Goal: Task Accomplishment & Management: Complete application form

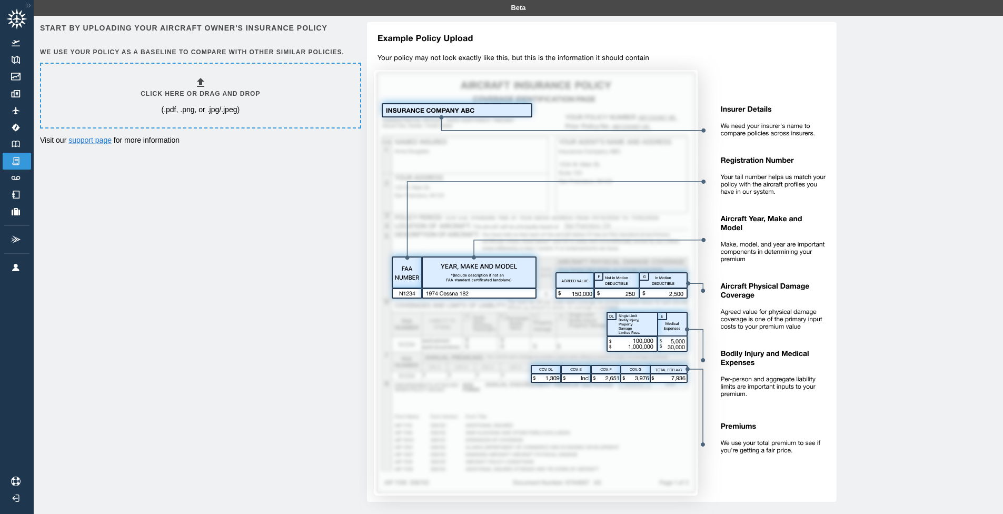
click at [187, 89] on h6 "Click here or drag and drop" at bounding box center [201, 94] width 120 height 10
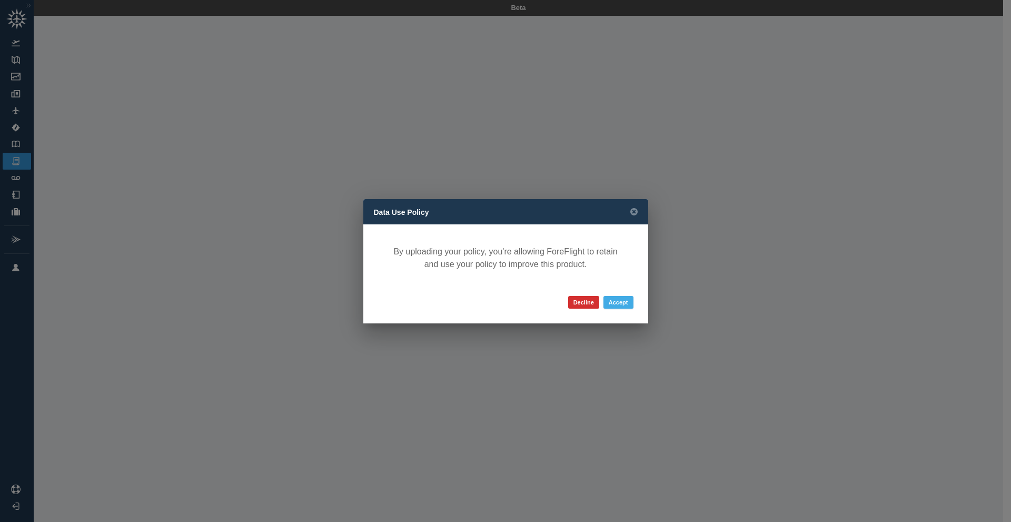
click at [611, 301] on button "Accept" at bounding box center [619, 302] width 30 height 13
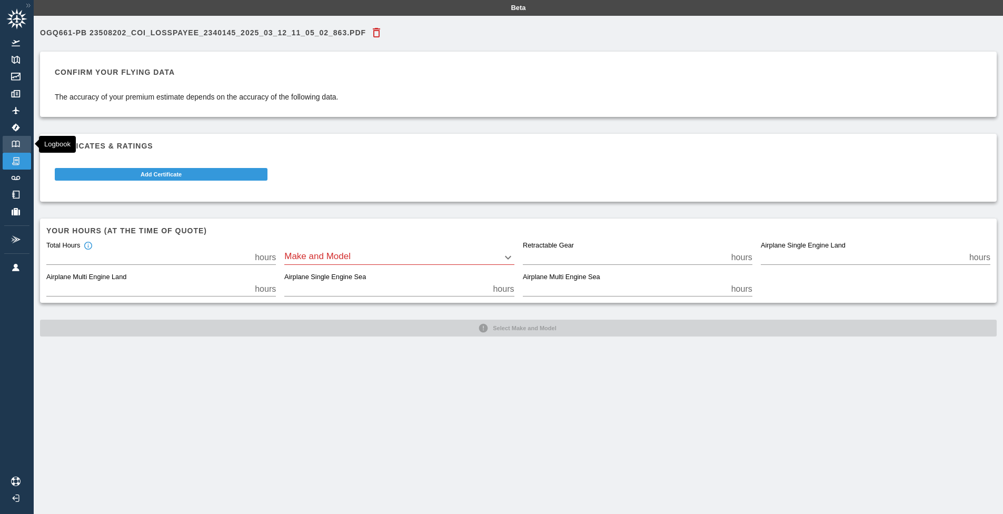
click at [18, 146] on img at bounding box center [16, 144] width 12 height 7
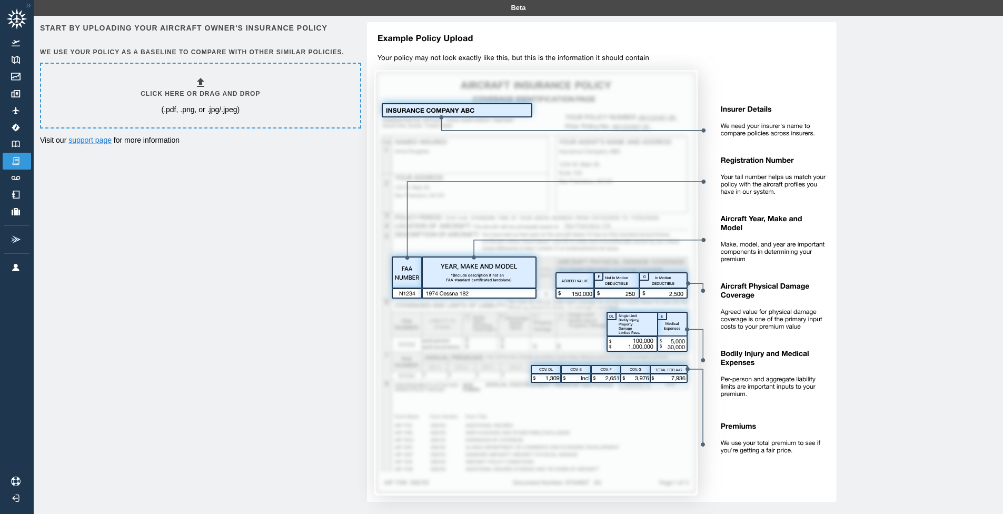
click at [199, 104] on p "(.pdf, .png, or .jpg/.jpeg)" at bounding box center [200, 109] width 78 height 11
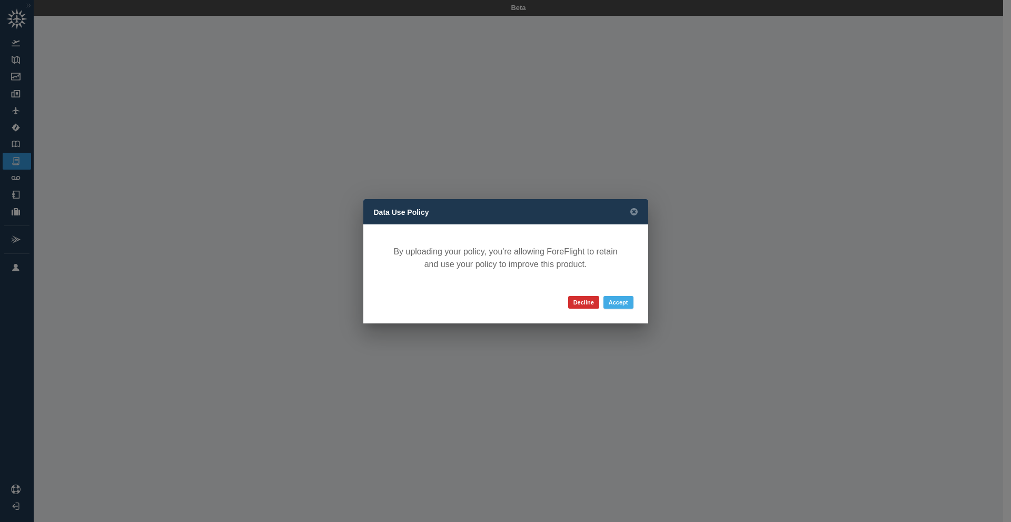
click at [609, 301] on button "Accept" at bounding box center [619, 302] width 30 height 13
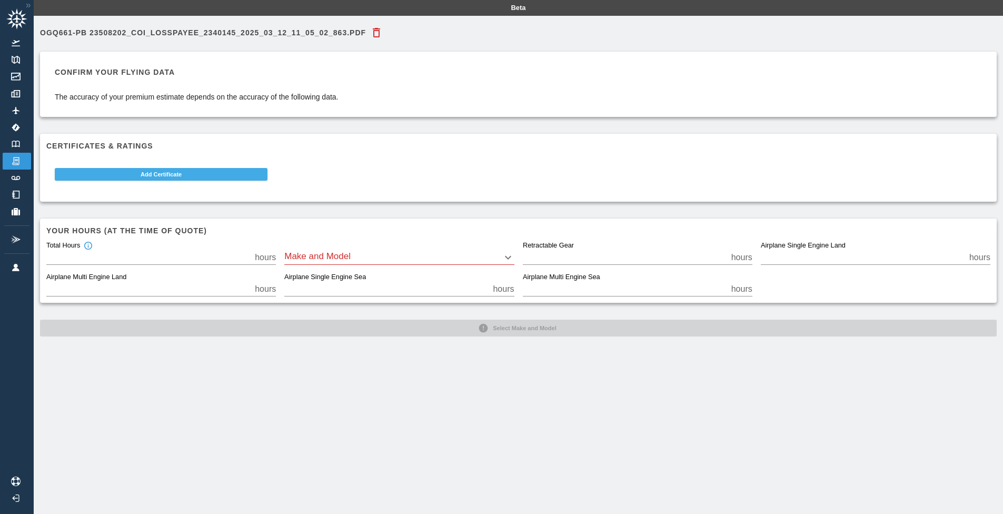
click at [199, 170] on button "Add Certificate" at bounding box center [161, 174] width 213 height 13
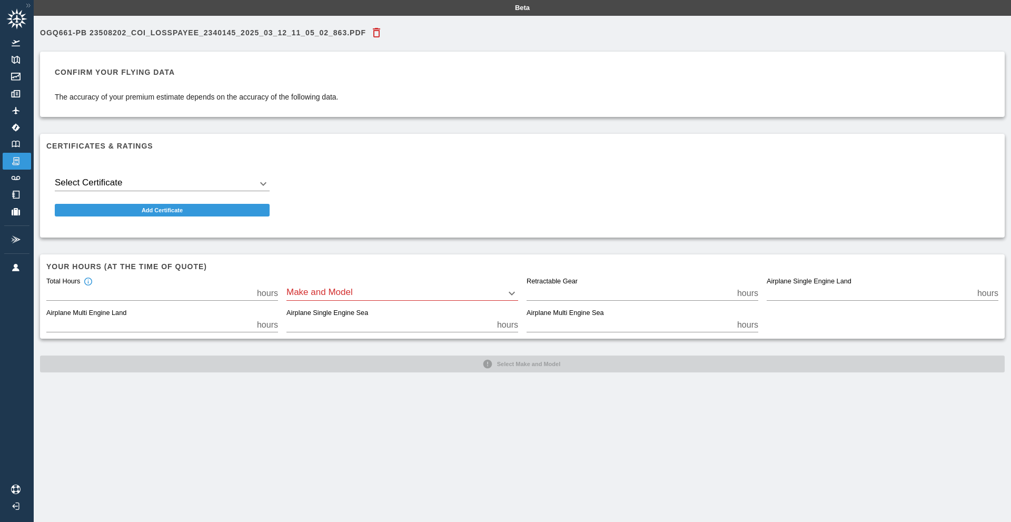
click at [259, 181] on body "Beta ogQ661-PB 23508202_COI_LOSSPAYEE_2340145_2025_03_12_11_05_02_863.pdf Confi…" at bounding box center [505, 261] width 1011 height 522
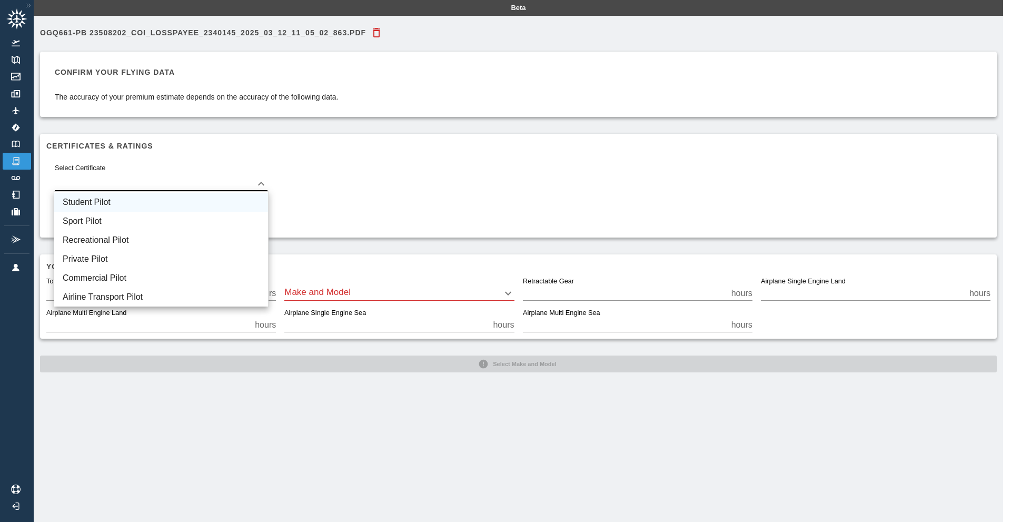
click at [227, 201] on li "Student Pilot" at bounding box center [161, 202] width 214 height 19
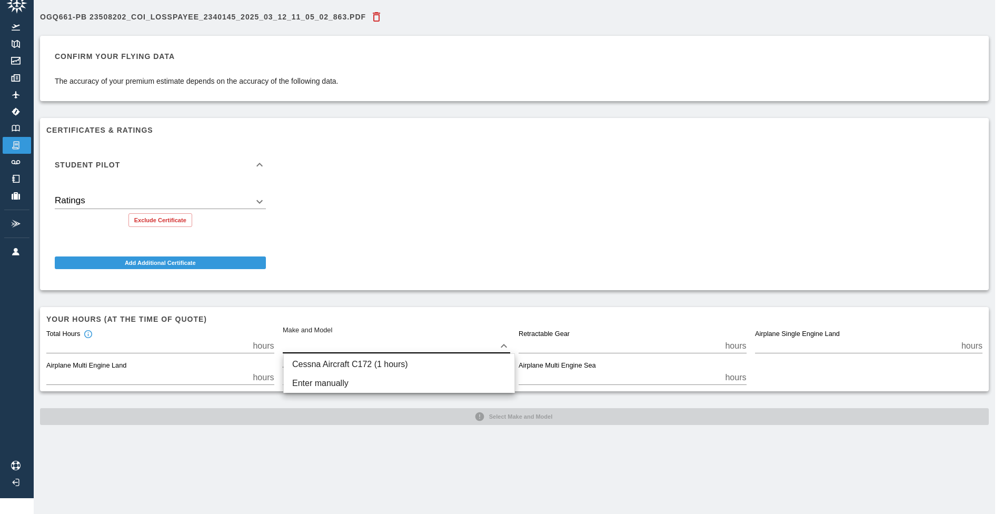
scroll to position [16, 0]
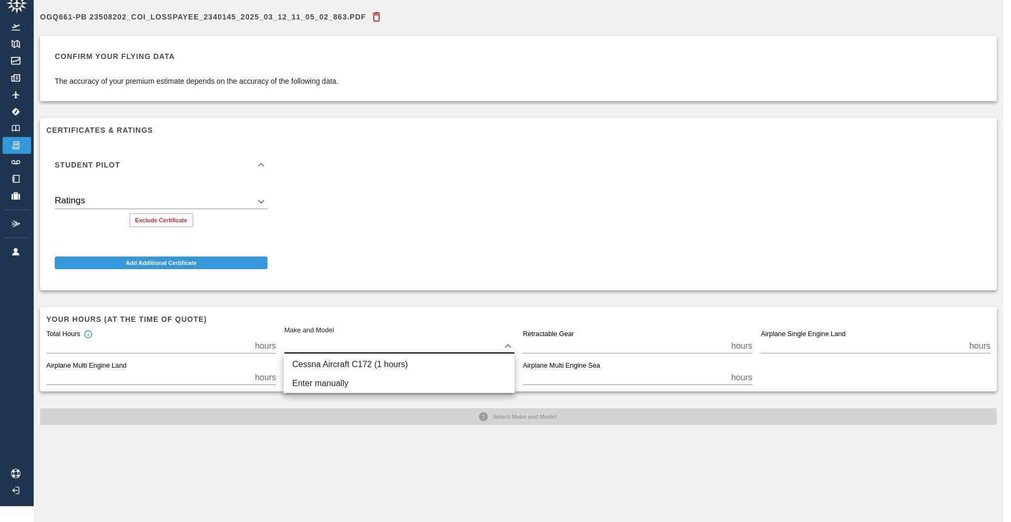
click at [461, 337] on body "Beta ogQ661-PB 23508202_COI_LOSSPAYEE_2340145_2025_03_12_11_05_02_863.pdf Confi…" at bounding box center [505, 245] width 1011 height 522
click at [423, 368] on li "Cessna Aircraft C172 (1 hours)" at bounding box center [399, 364] width 231 height 19
type input "****"
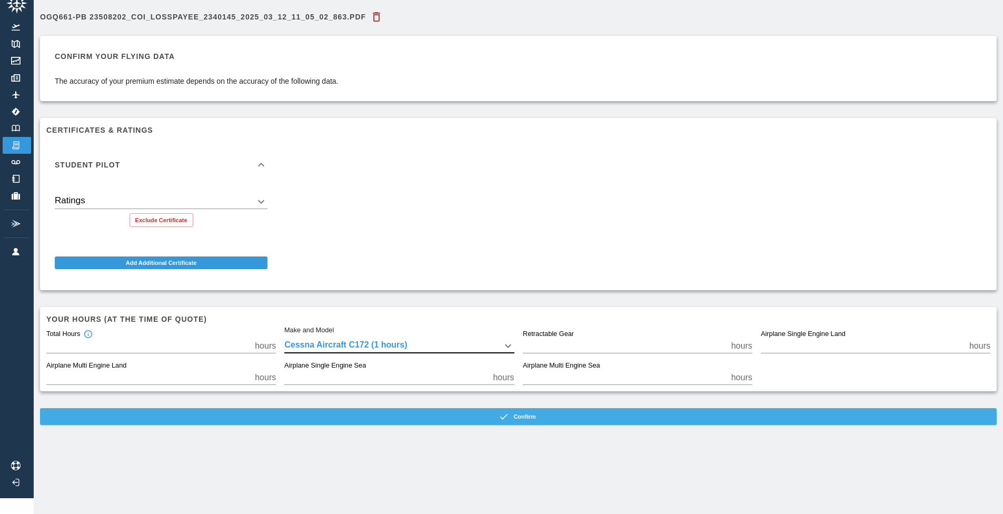
click at [354, 413] on button "Confirm" at bounding box center [518, 416] width 957 height 17
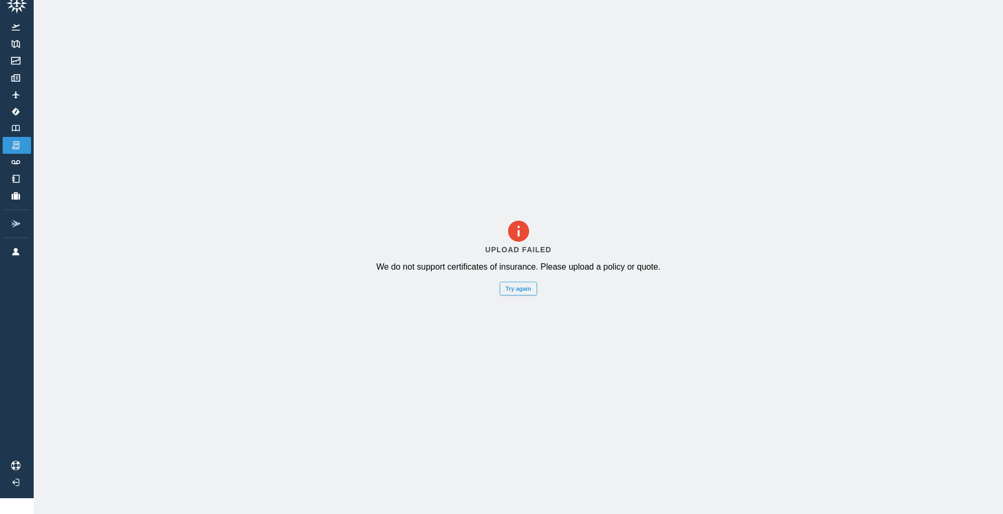
click at [519, 294] on button "Try again" at bounding box center [518, 289] width 37 height 14
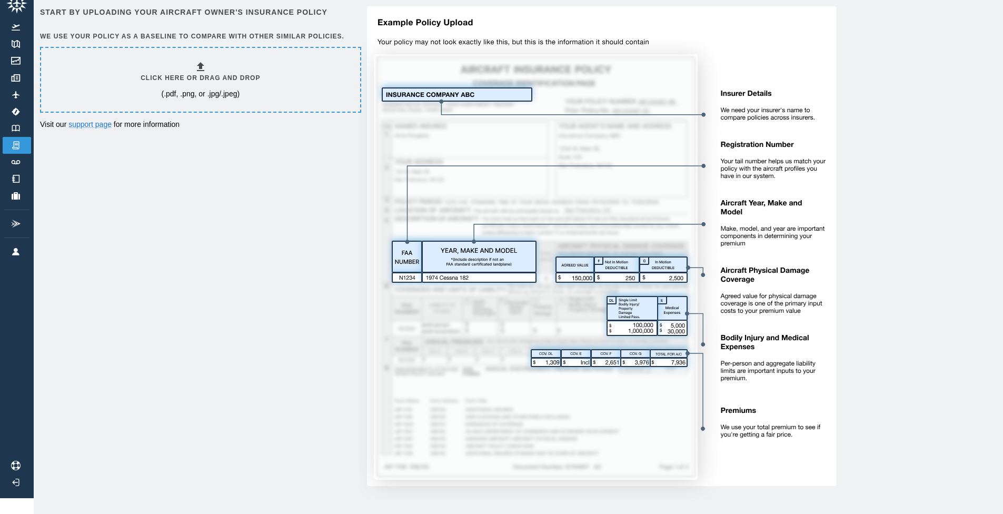
click at [190, 68] on div "Click here or drag and drop (.pdf, .png, or .jpg/.jpeg)" at bounding box center [201, 80] width 120 height 38
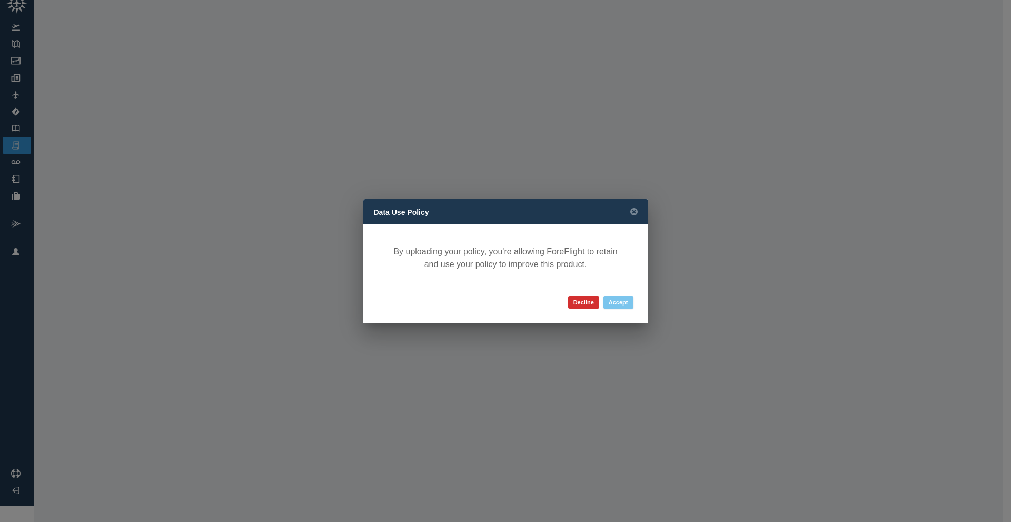
click at [613, 299] on button "Accept" at bounding box center [619, 302] width 30 height 13
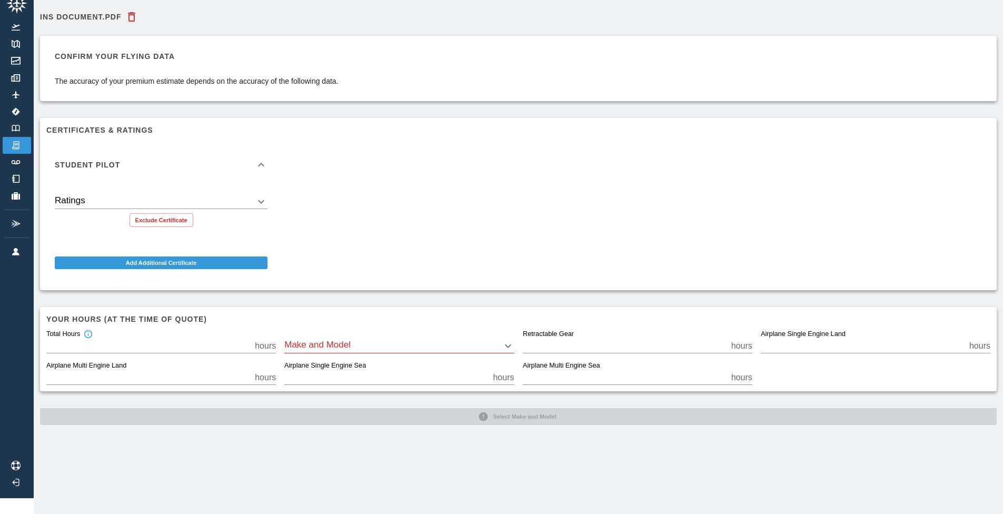
click at [343, 340] on body "Beta Ins Document.pdf Confirm your flying data The accuracy of your premium est…" at bounding box center [501, 241] width 1003 height 514
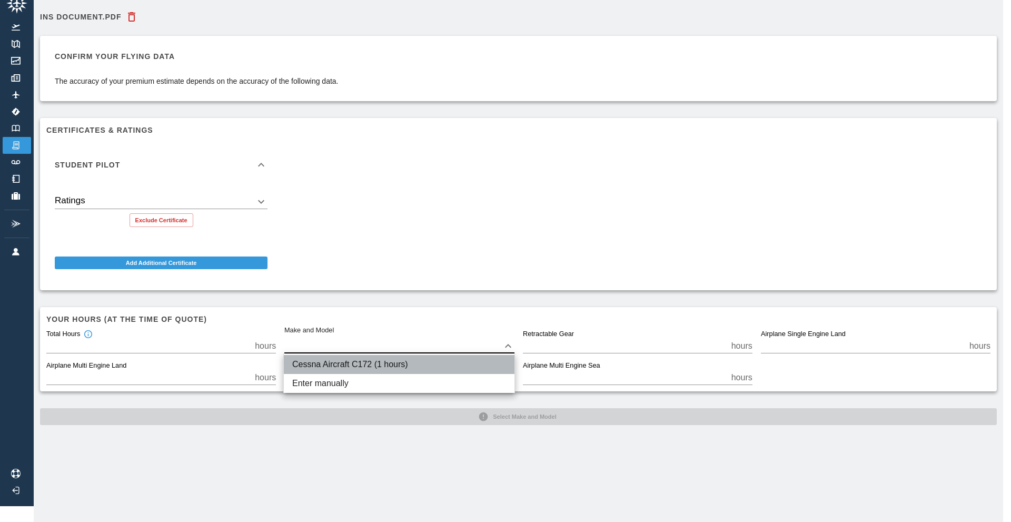
click at [332, 364] on li "Cessna Aircraft C172 (1 hours)" at bounding box center [399, 364] width 231 height 19
type input "****"
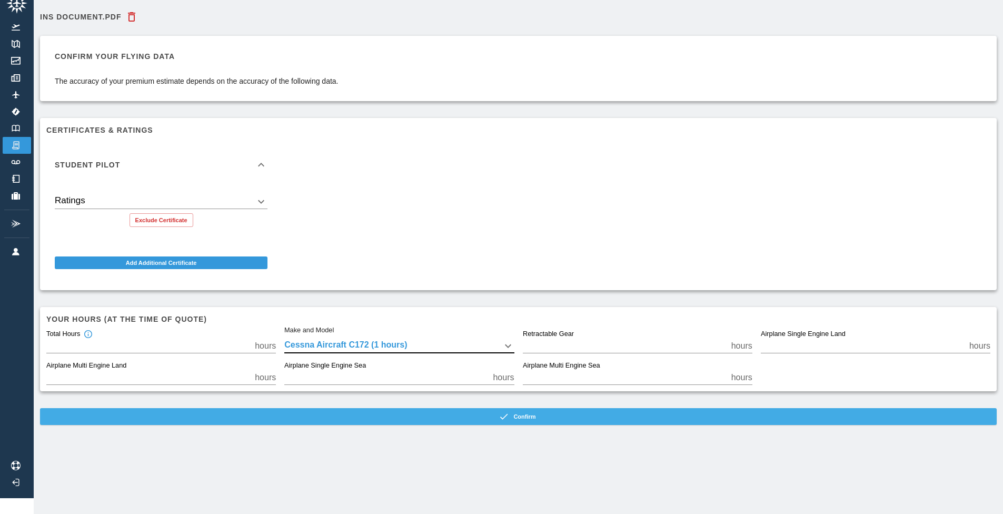
click at [308, 414] on button "Confirm" at bounding box center [518, 416] width 957 height 17
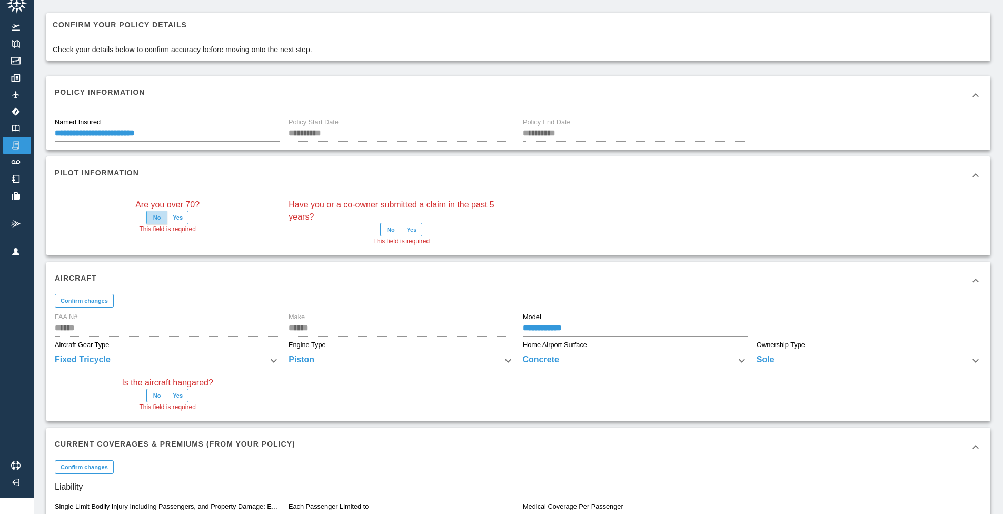
click at [152, 216] on button "No" at bounding box center [156, 218] width 21 height 14
click at [387, 230] on button "No" at bounding box center [390, 230] width 21 height 14
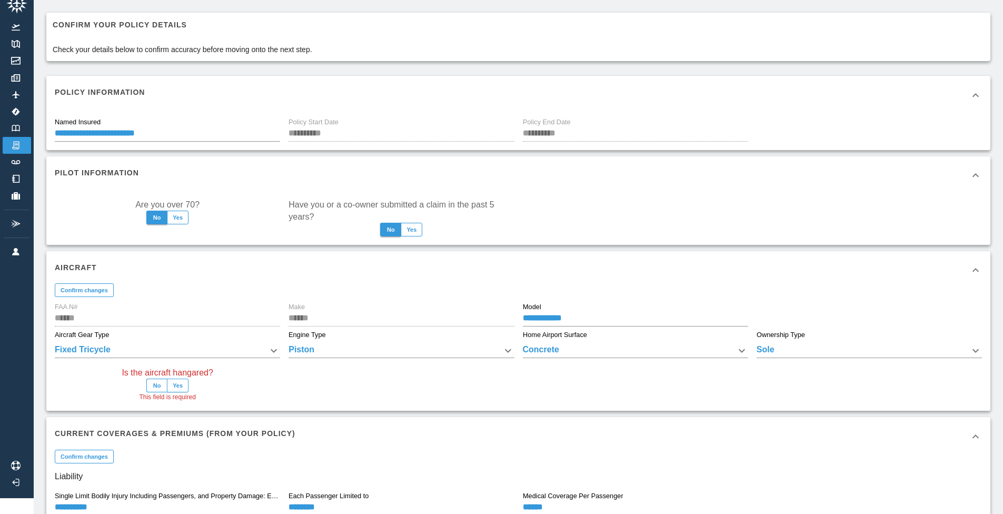
click at [180, 384] on button "Yes" at bounding box center [178, 386] width 22 height 14
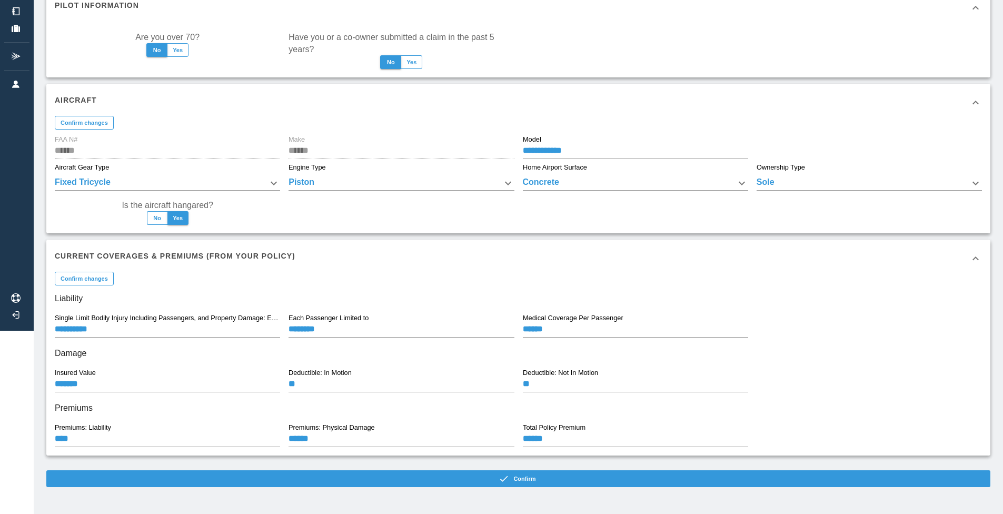
scroll to position [185, 0]
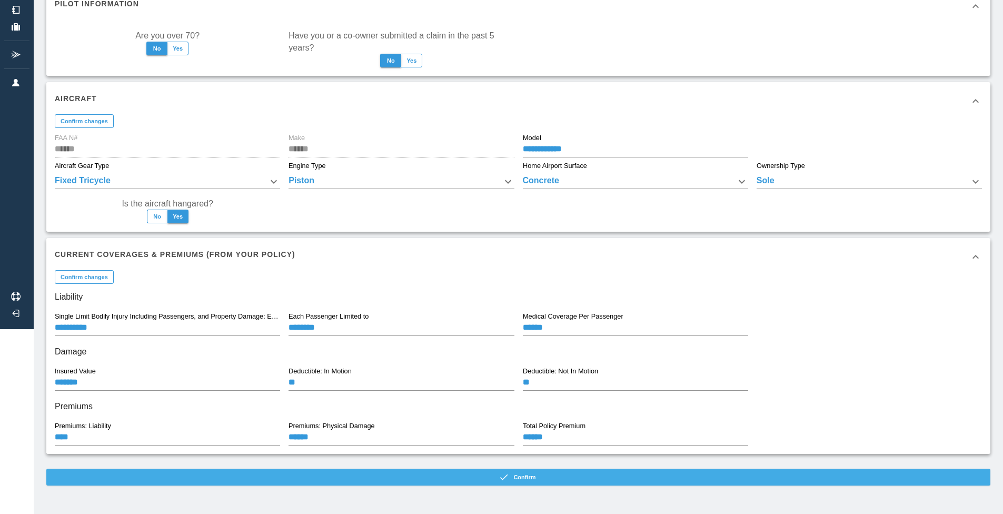
click at [481, 475] on button "Confirm" at bounding box center [518, 477] width 944 height 17
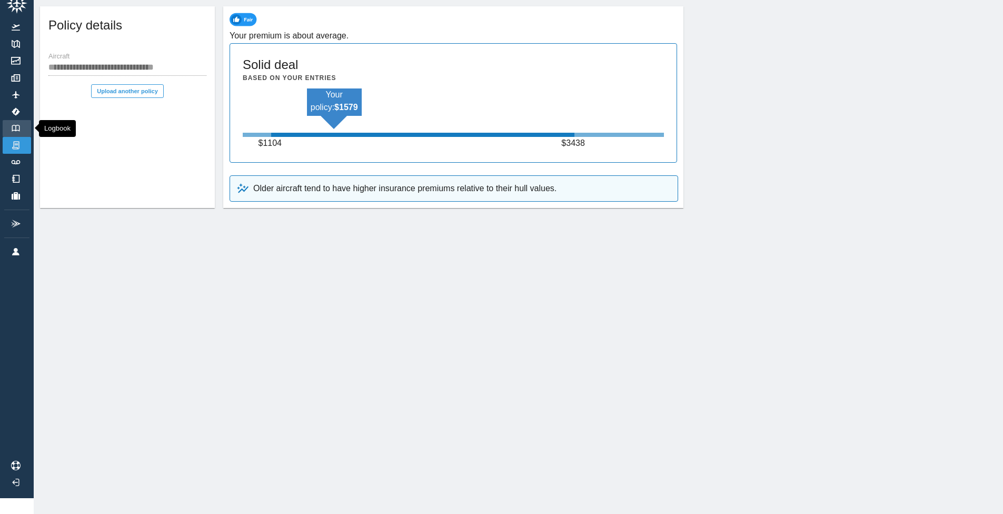
click at [18, 126] on link "Logbook" at bounding box center [17, 128] width 28 height 17
